Goal: Information Seeking & Learning: Learn about a topic

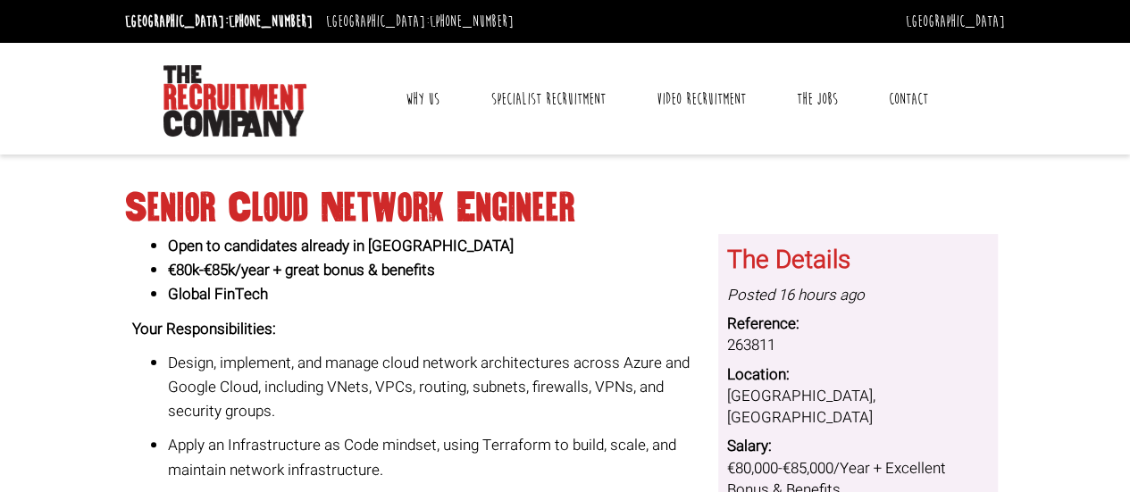
click at [423, 91] on link "Why Us" at bounding box center [422, 99] width 61 height 45
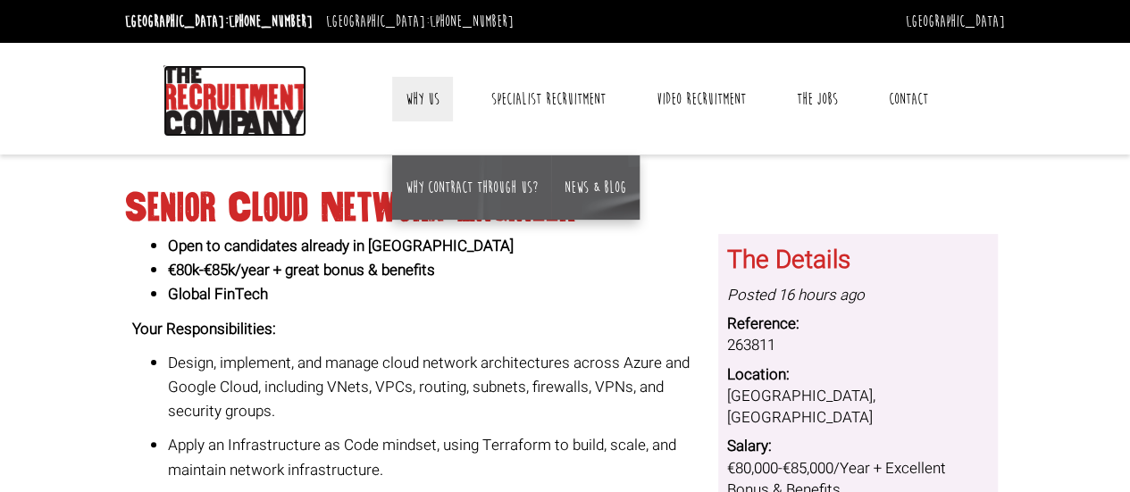
click at [245, 84] on img at bounding box center [234, 100] width 143 height 71
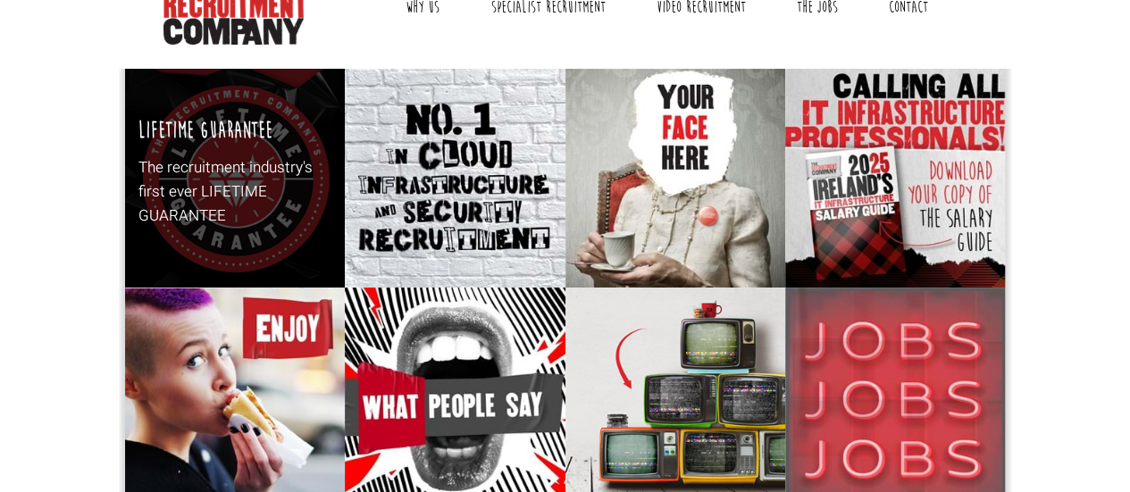
scroll to position [179, 0]
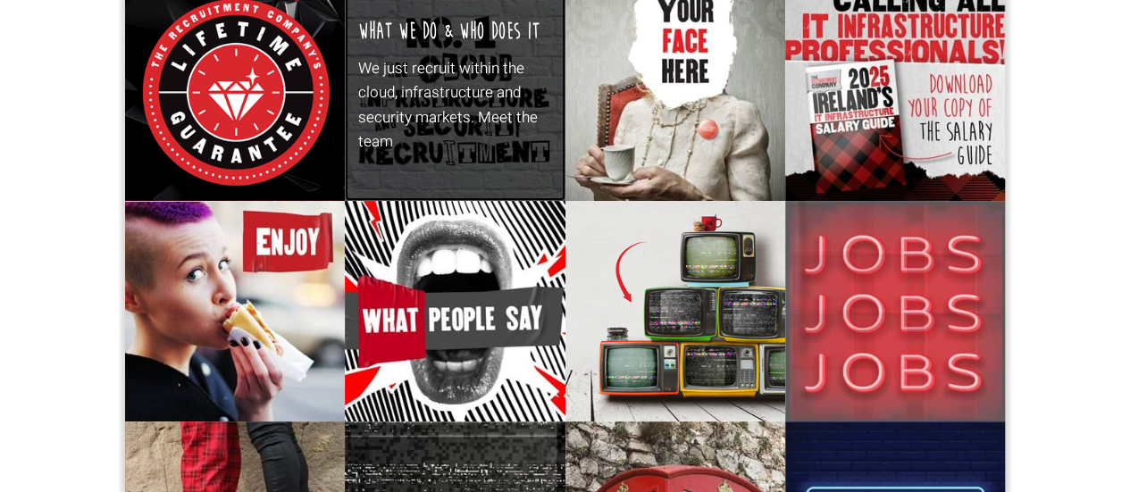
click at [471, 99] on p "We just recruit within the cloud, infrastructure and security markets. Meet the…" at bounding box center [455, 104] width 194 height 97
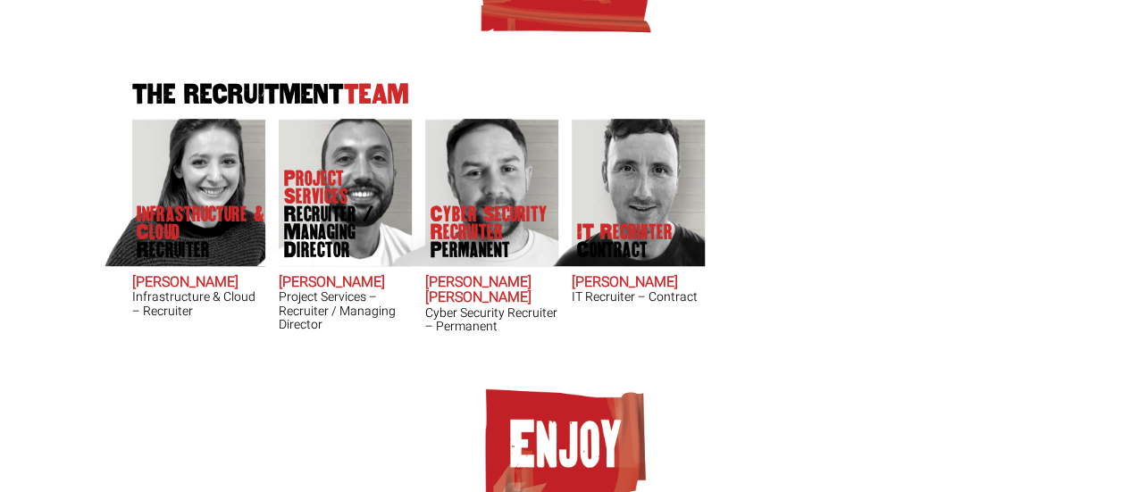
scroll to position [625, 0]
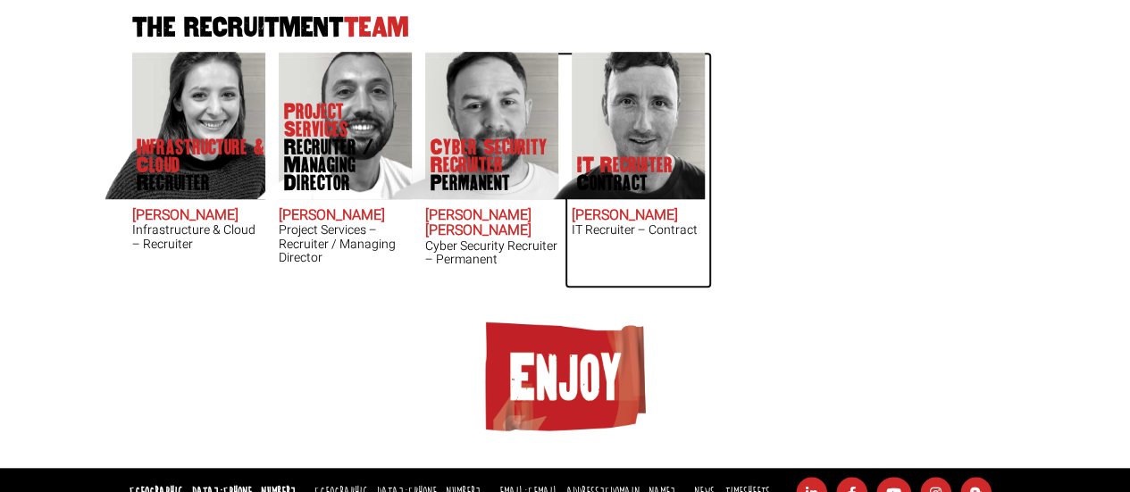
click at [604, 160] on p "IT Recruiter Contract" at bounding box center [625, 174] width 96 height 36
